Goal: Information Seeking & Learning: Learn about a topic

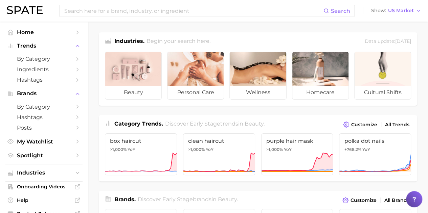
click at [49, 109] on span "by Category" at bounding box center [44, 107] width 54 height 6
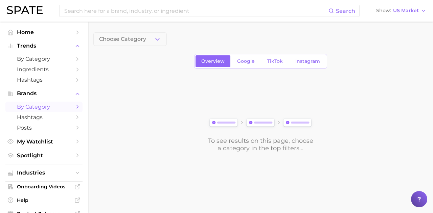
click at [147, 36] on button "Choose Category" at bounding box center [129, 39] width 73 height 14
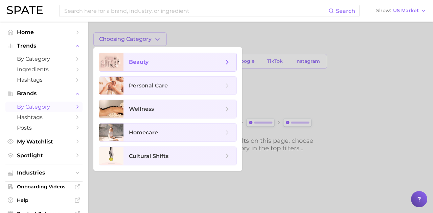
click at [157, 58] on span "beauty" at bounding box center [176, 61] width 95 height 7
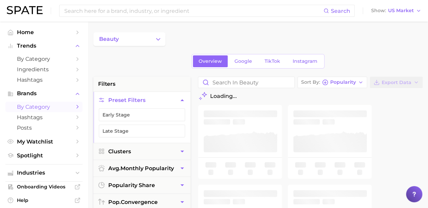
click at [204, 39] on div "beauty" at bounding box center [257, 39] width 329 height 14
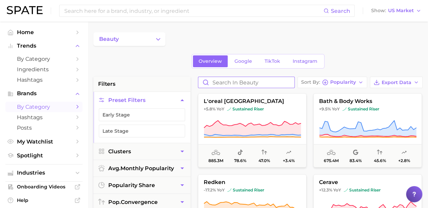
click at [251, 80] on input "Search in beauty" at bounding box center [246, 82] width 96 height 11
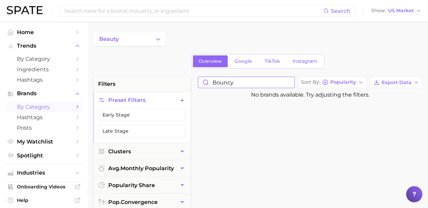
type input "bouncy"
click at [54, 59] on span "by Category" at bounding box center [44, 59] width 54 height 6
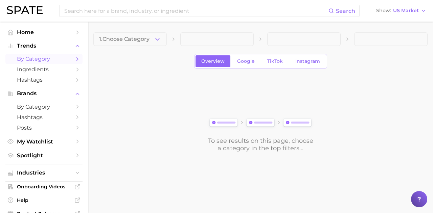
click at [158, 36] on icon "button" at bounding box center [157, 39] width 7 height 7
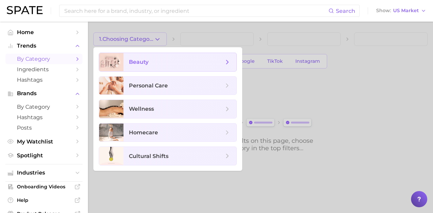
click at [158, 66] on span "beauty" at bounding box center [179, 62] width 113 height 18
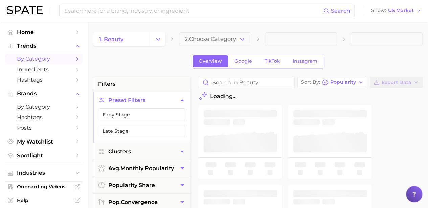
click at [246, 41] on button "2. Choose Category" at bounding box center [215, 39] width 72 height 14
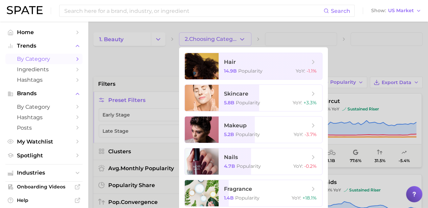
click at [275, 103] on div "5.8b Popularity YoY : +3.3%" at bounding box center [270, 103] width 93 height 6
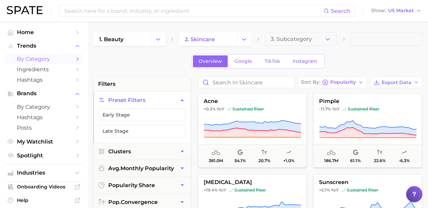
click at [326, 37] on icon "button" at bounding box center [327, 39] width 7 height 7
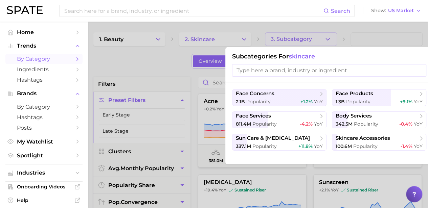
click at [325, 37] on div at bounding box center [214, 104] width 428 height 208
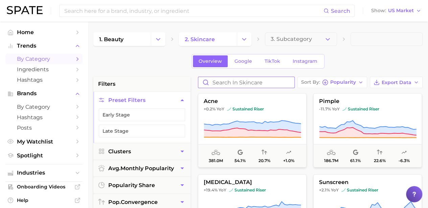
click at [254, 85] on input "Search in skincare" at bounding box center [246, 82] width 96 height 11
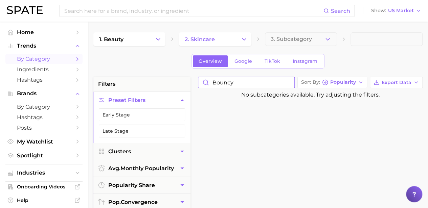
type input "bouncy"
click at [239, 63] on link "Google" at bounding box center [243, 61] width 29 height 12
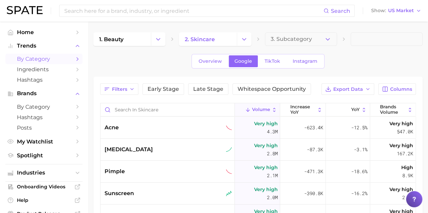
click at [215, 57] on link "Overview" at bounding box center [210, 61] width 35 height 12
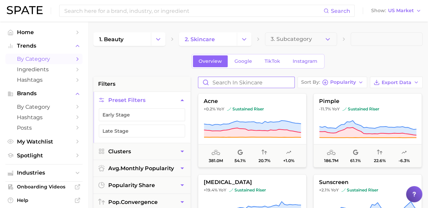
click at [263, 82] on input "Search in skincare" at bounding box center [246, 82] width 96 height 11
type input "firming"
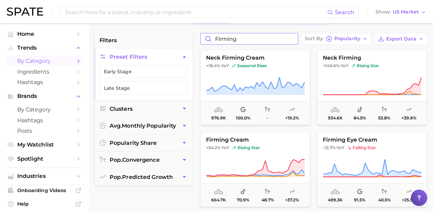
scroll to position [34, 0]
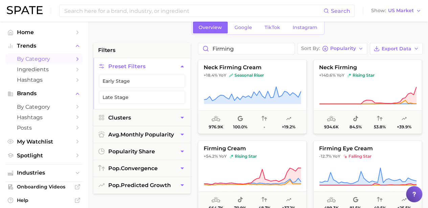
click at [273, 104] on icon at bounding box center [252, 95] width 97 height 19
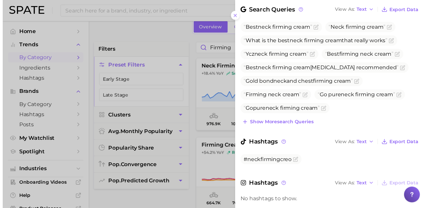
scroll to position [251, 0]
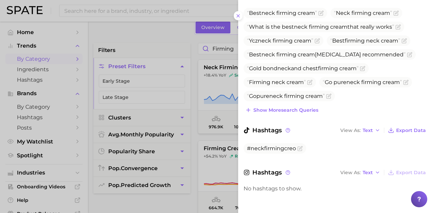
click at [237, 14] on icon at bounding box center [237, 15] width 5 height 5
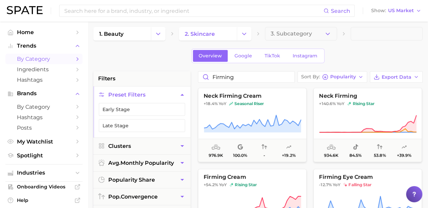
scroll to position [0, 0]
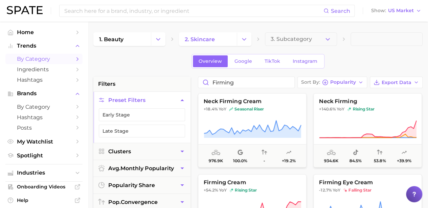
click at [248, 64] on link "Google" at bounding box center [243, 61] width 29 height 12
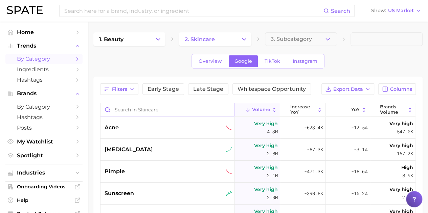
click at [198, 114] on input "Search in skincare" at bounding box center [167, 109] width 134 height 13
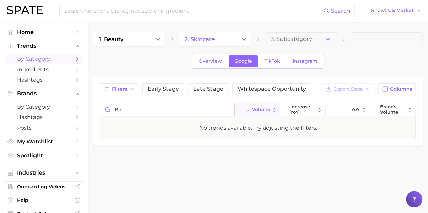
type input "b"
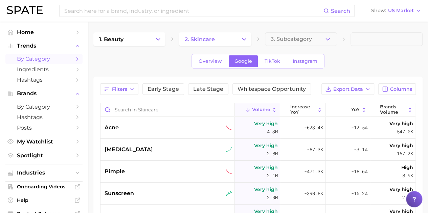
click at [215, 56] on link "Overview" at bounding box center [210, 61] width 35 height 12
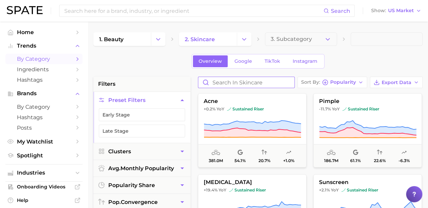
click at [248, 84] on input "Search in skincare" at bounding box center [246, 82] width 96 height 11
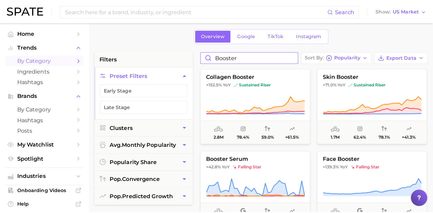
scroll to position [68, 0]
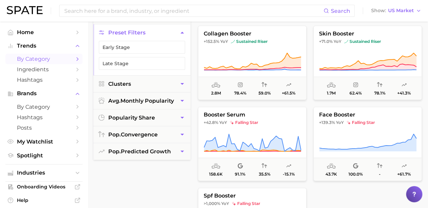
type input "booster"
click at [342, 81] on span "1.7m" at bounding box center [331, 88] width 24 height 15
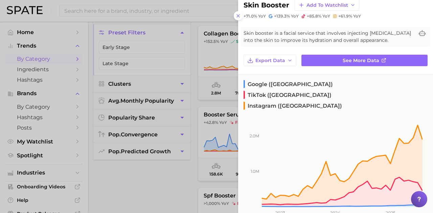
scroll to position [0, 0]
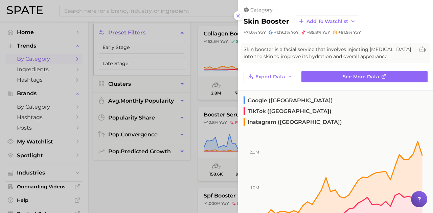
click at [323, 79] on link "See more data" at bounding box center [364, 76] width 126 height 11
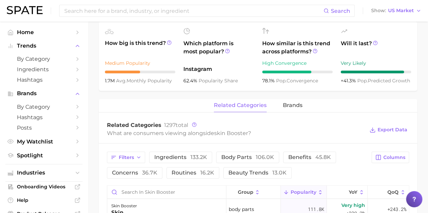
scroll to position [338, 0]
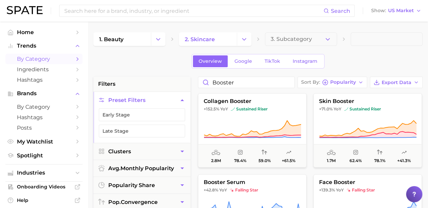
click at [19, 48] on span "Trends" at bounding box center [44, 46] width 54 height 6
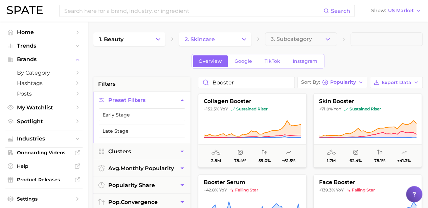
click at [74, 47] on icon "Sidebar" at bounding box center [77, 46] width 6 height 6
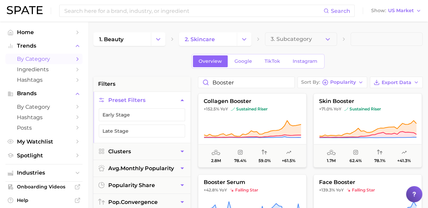
click at [76, 47] on polyline "Sidebar" at bounding box center [77, 46] width 3 height 2
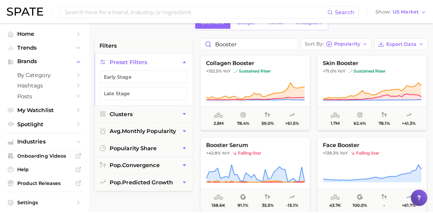
scroll to position [101, 0]
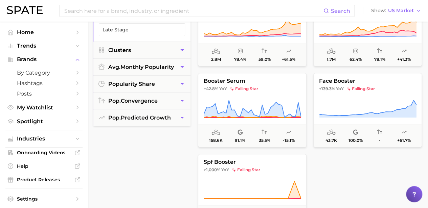
click at [214, 132] on icon at bounding box center [215, 132] width 9 height 5
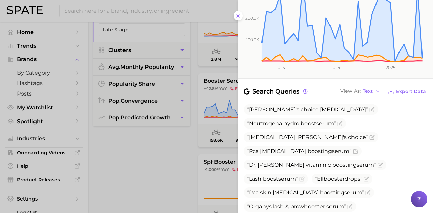
scroll to position [34, 0]
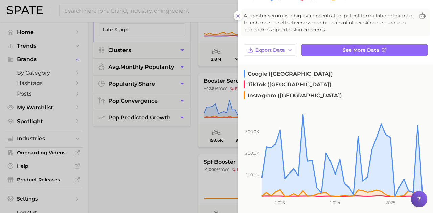
click at [416, 51] on link "See more data" at bounding box center [364, 49] width 126 height 11
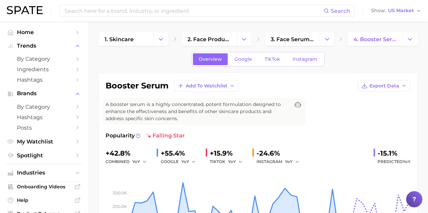
click at [243, 61] on span "Google" at bounding box center [243, 59] width 18 height 6
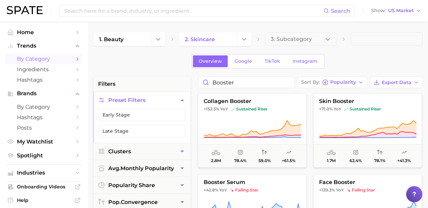
click at [164, 162] on button "avg. monthly popularity" at bounding box center [141, 168] width 97 height 17
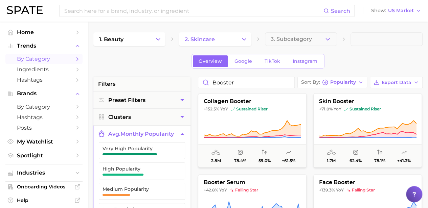
click at [176, 133] on button "avg. monthly popularity" at bounding box center [141, 134] width 97 height 17
